Goal: Task Accomplishment & Management: Manage account settings

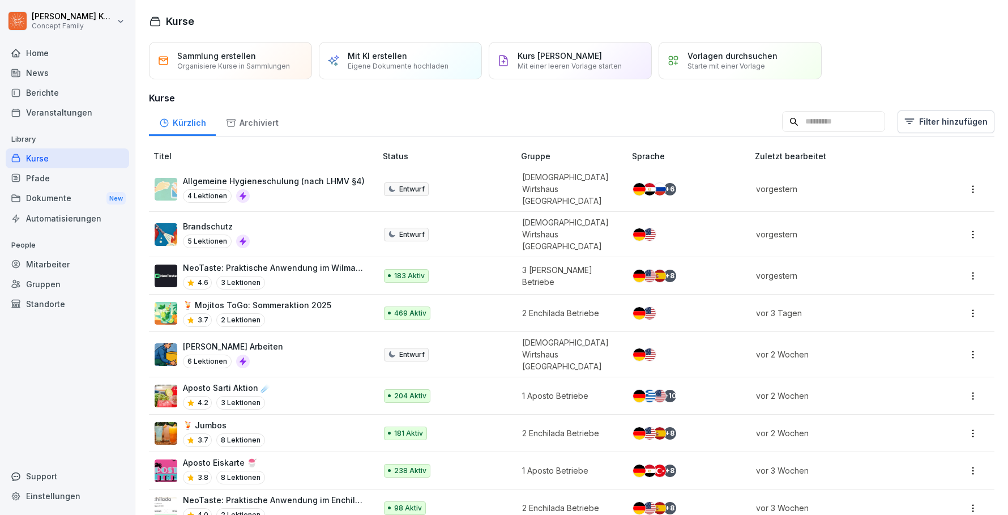
click at [43, 71] on div "News" at bounding box center [68, 73] width 124 height 20
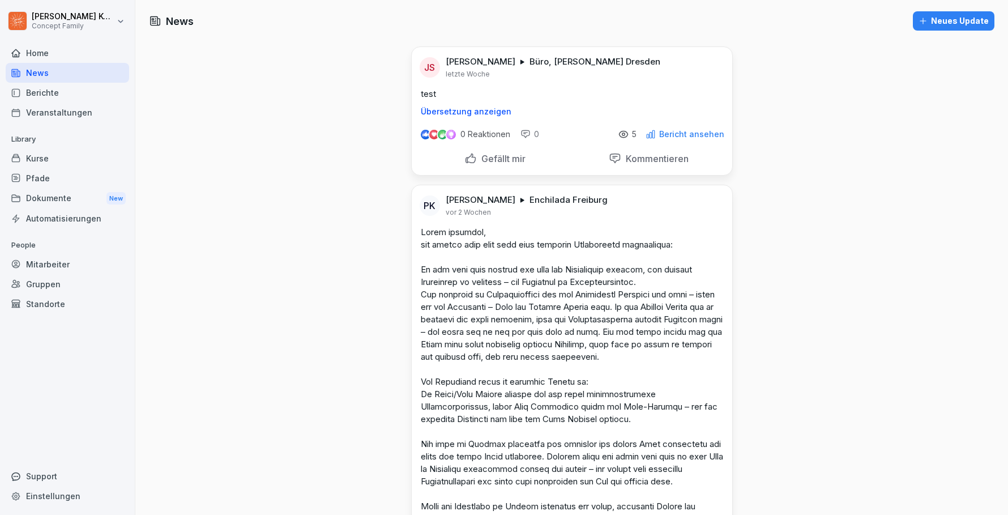
click at [44, 160] on div "Kurse" at bounding box center [68, 158] width 124 height 20
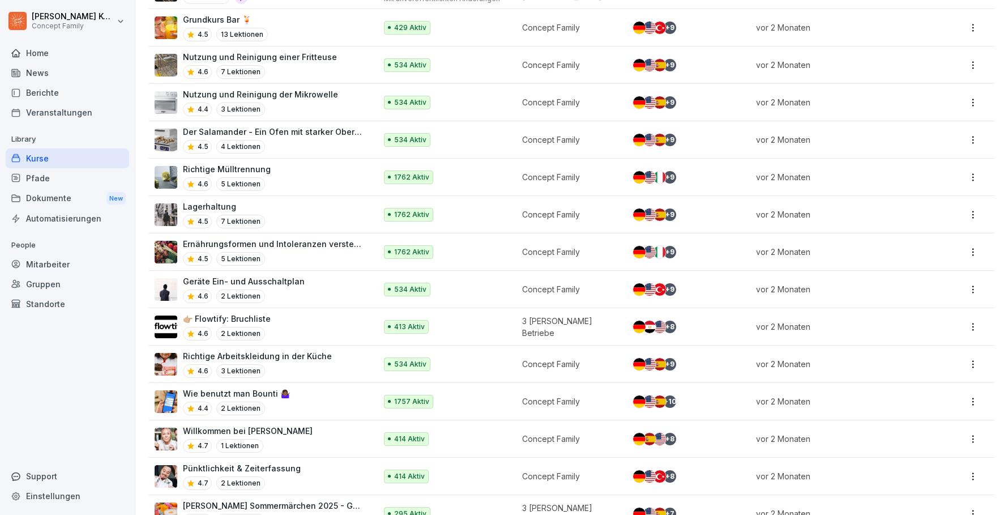
scroll to position [3020, 0]
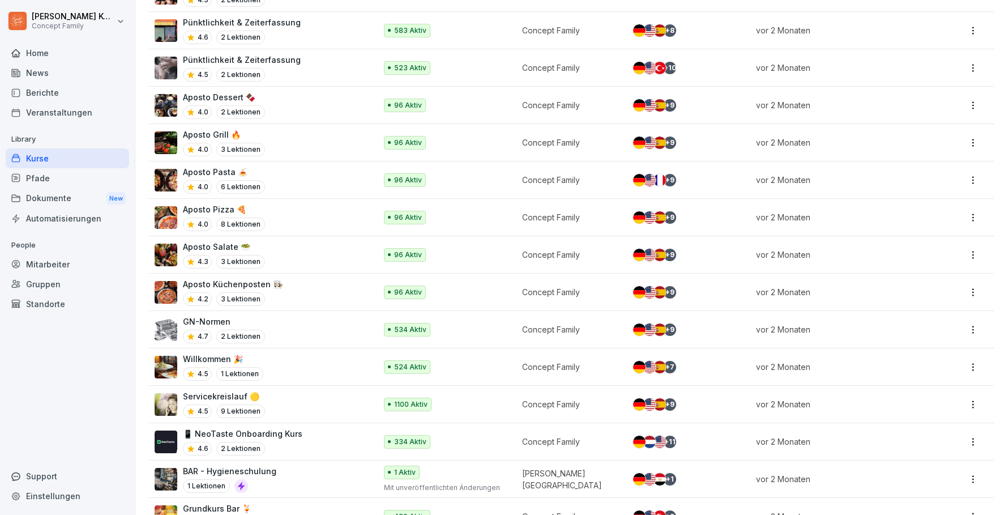
click at [269, 461] on td "BAR - Hygieneschulung 1 Lektionen" at bounding box center [263, 479] width 229 height 37
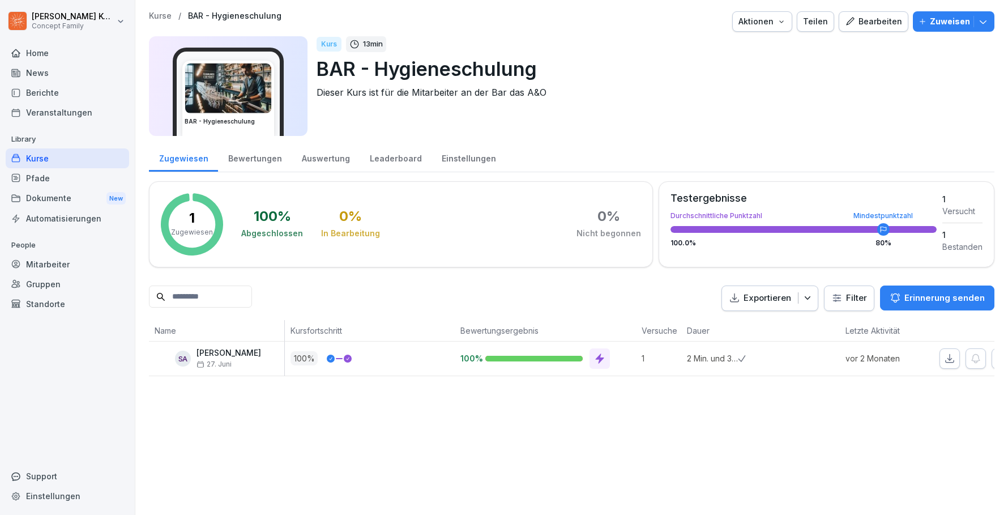
click at [258, 166] on div "Bewertungen" at bounding box center [255, 157] width 74 height 29
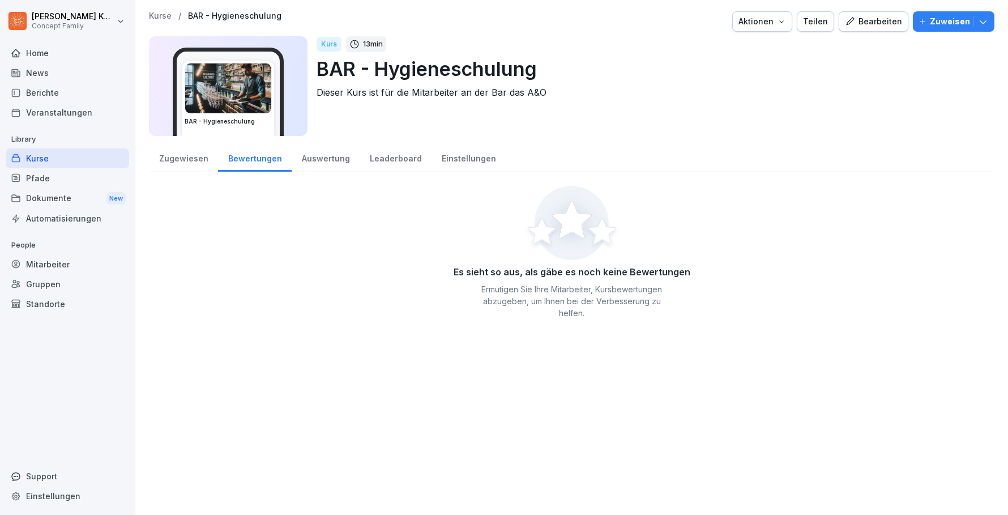
click at [308, 164] on div "Auswertung" at bounding box center [326, 157] width 68 height 29
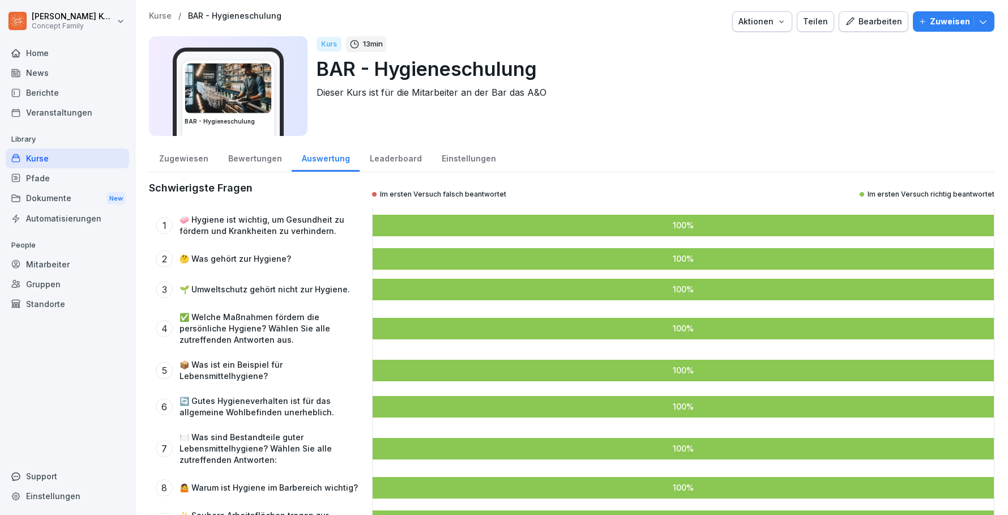
click at [362, 163] on div "Leaderboard" at bounding box center [396, 157] width 72 height 29
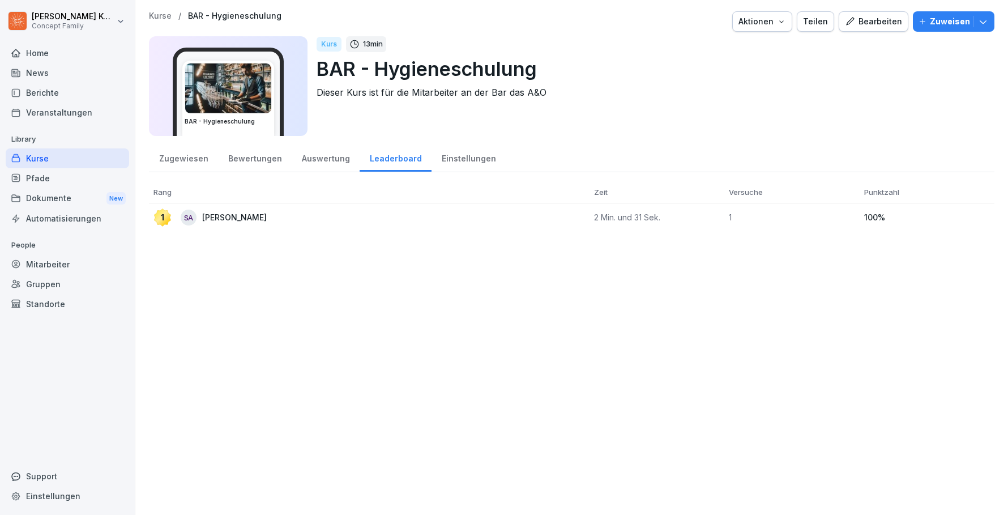
click at [328, 169] on div "Auswertung" at bounding box center [326, 157] width 68 height 29
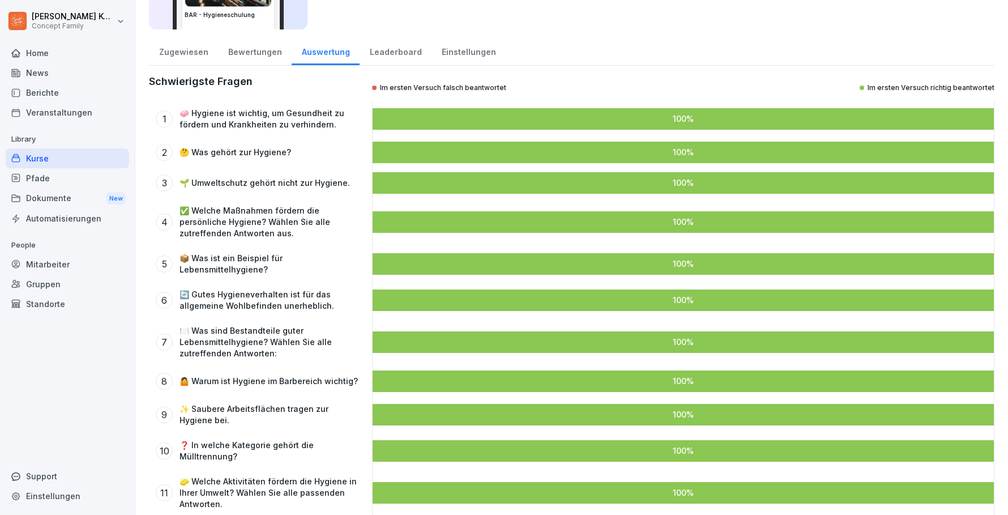
scroll to position [129, 0]
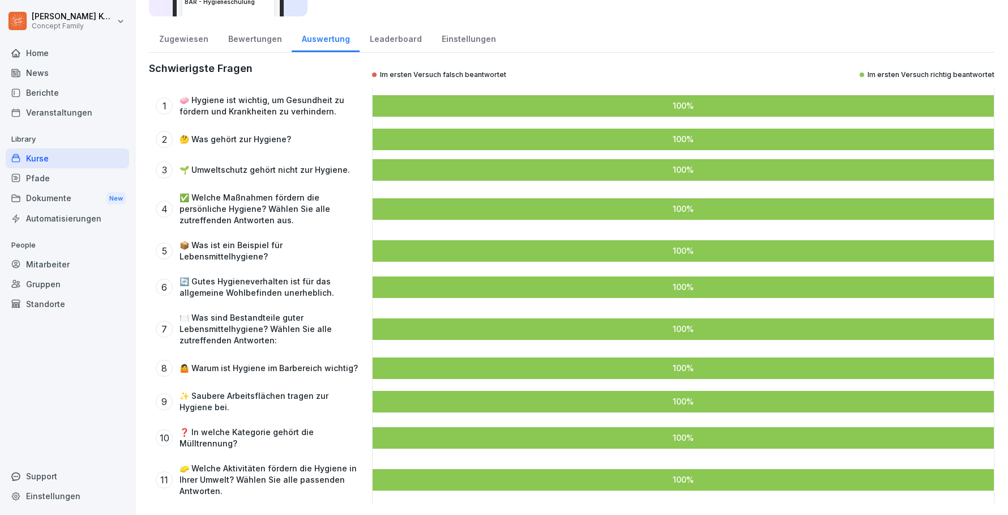
click at [40, 159] on div "Kurse" at bounding box center [68, 158] width 124 height 20
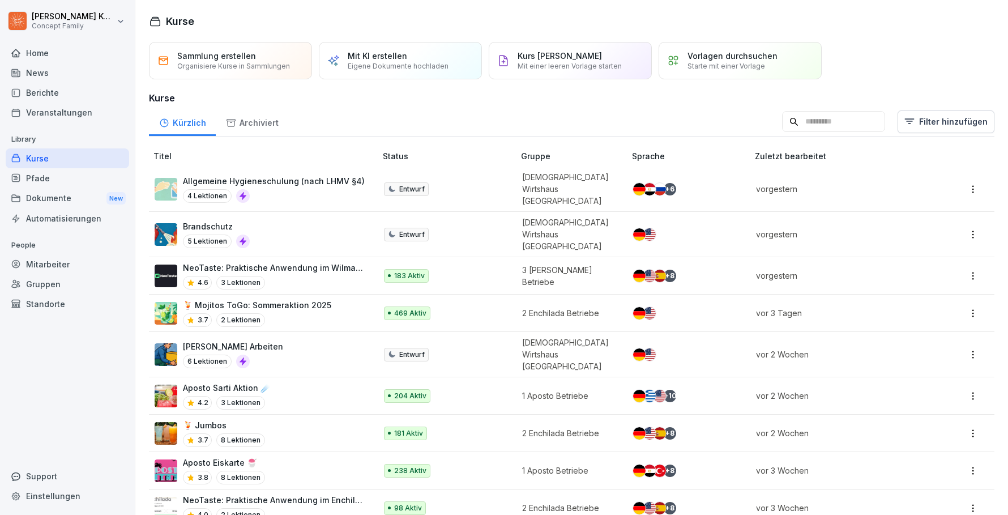
click at [227, 62] on p "Organisiere Kurse in Sammlungen" at bounding box center [233, 66] width 113 height 8
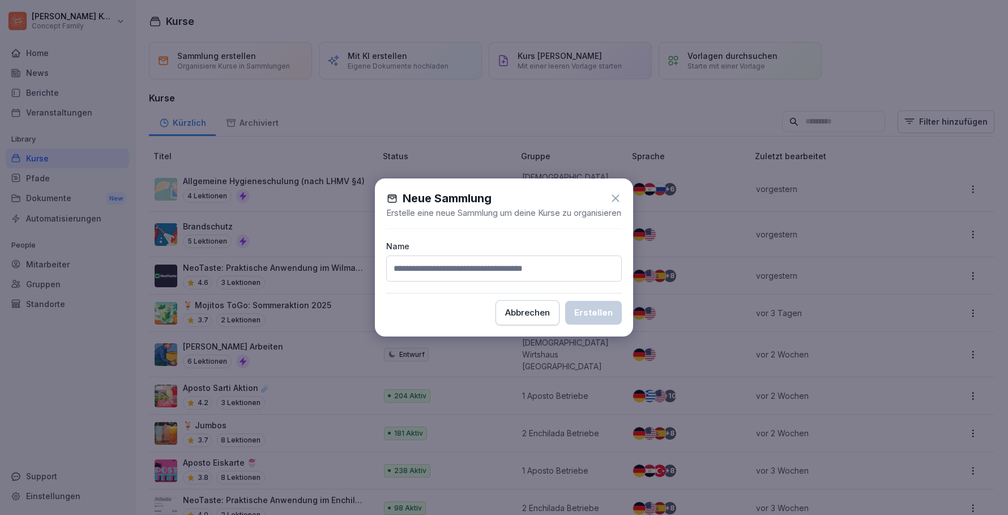
click at [615, 192] on icon at bounding box center [616, 198] width 12 height 12
